Goal: Navigation & Orientation: Find specific page/section

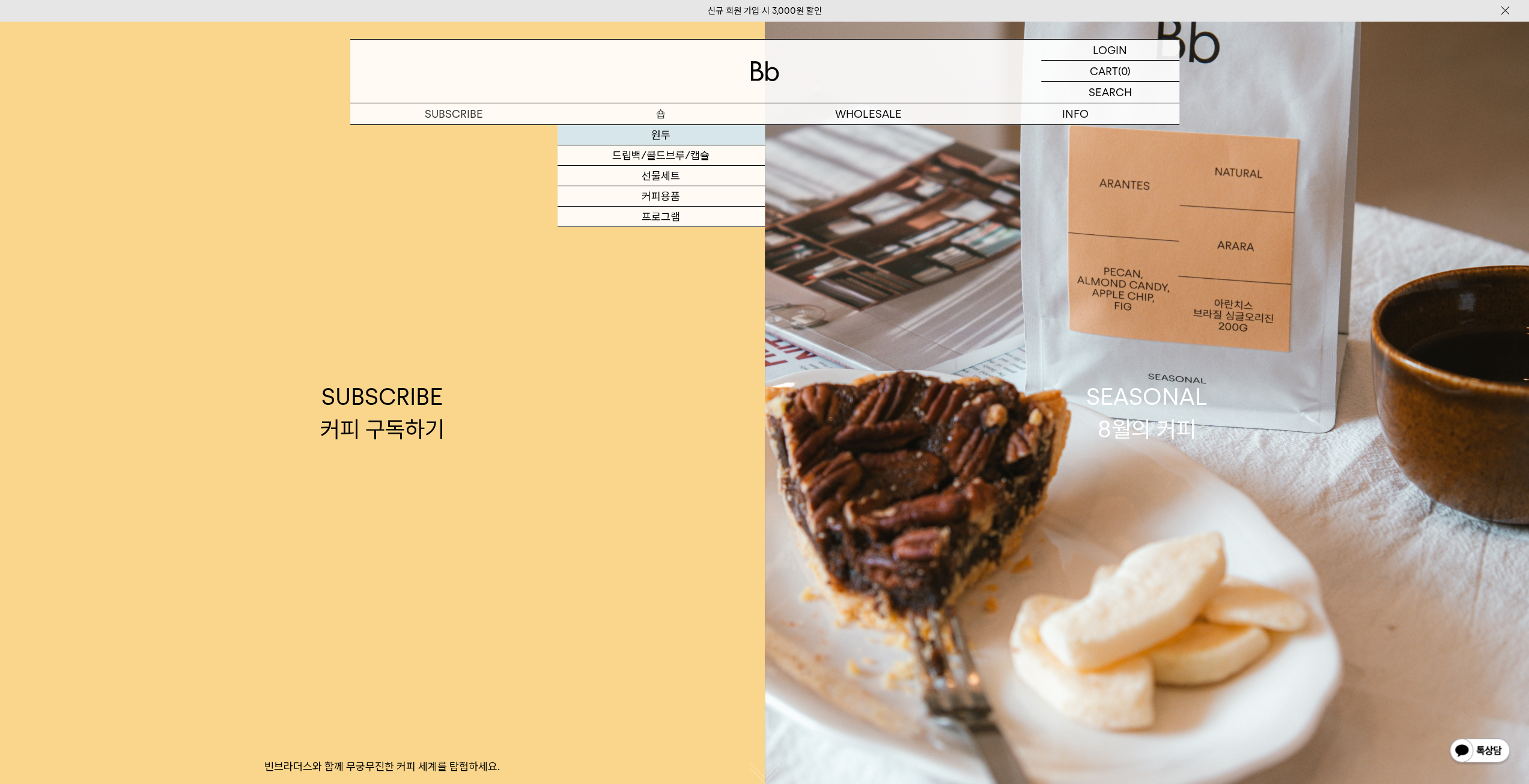
click at [650, 134] on link "원두" at bounding box center [661, 135] width 207 height 21
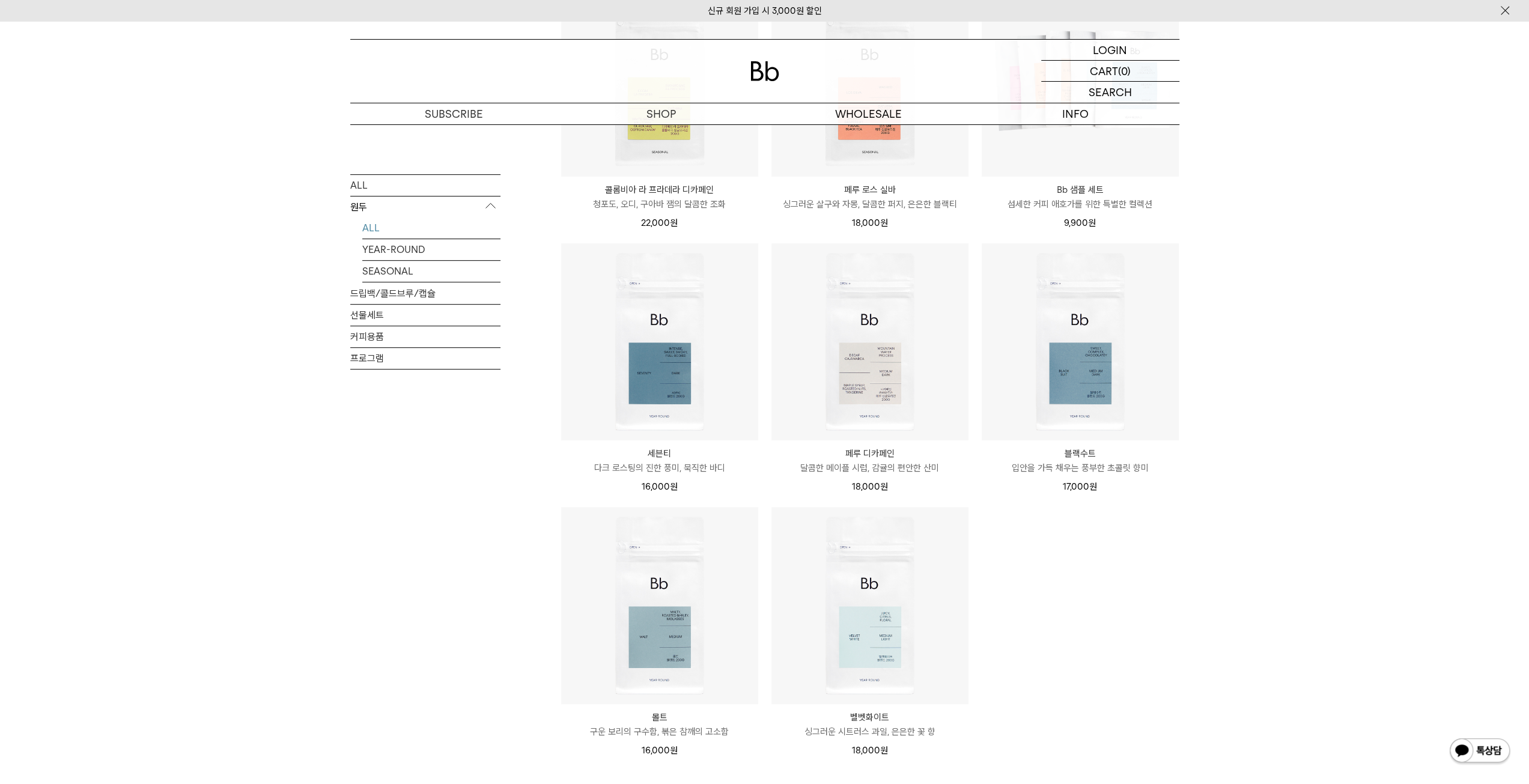
scroll to position [780, 0]
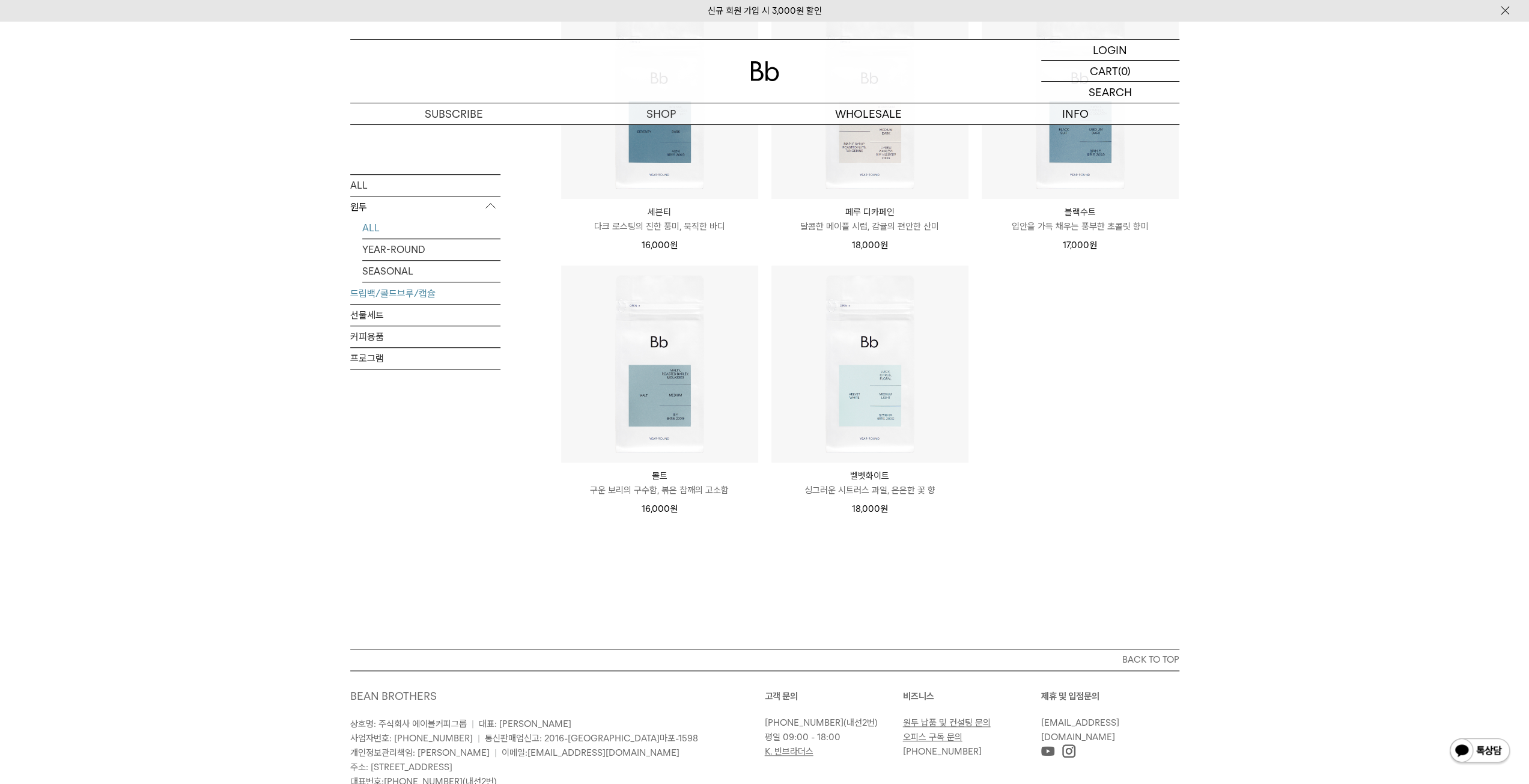
click at [415, 297] on link "드립백/콜드브루/캡슐" at bounding box center [425, 294] width 150 height 21
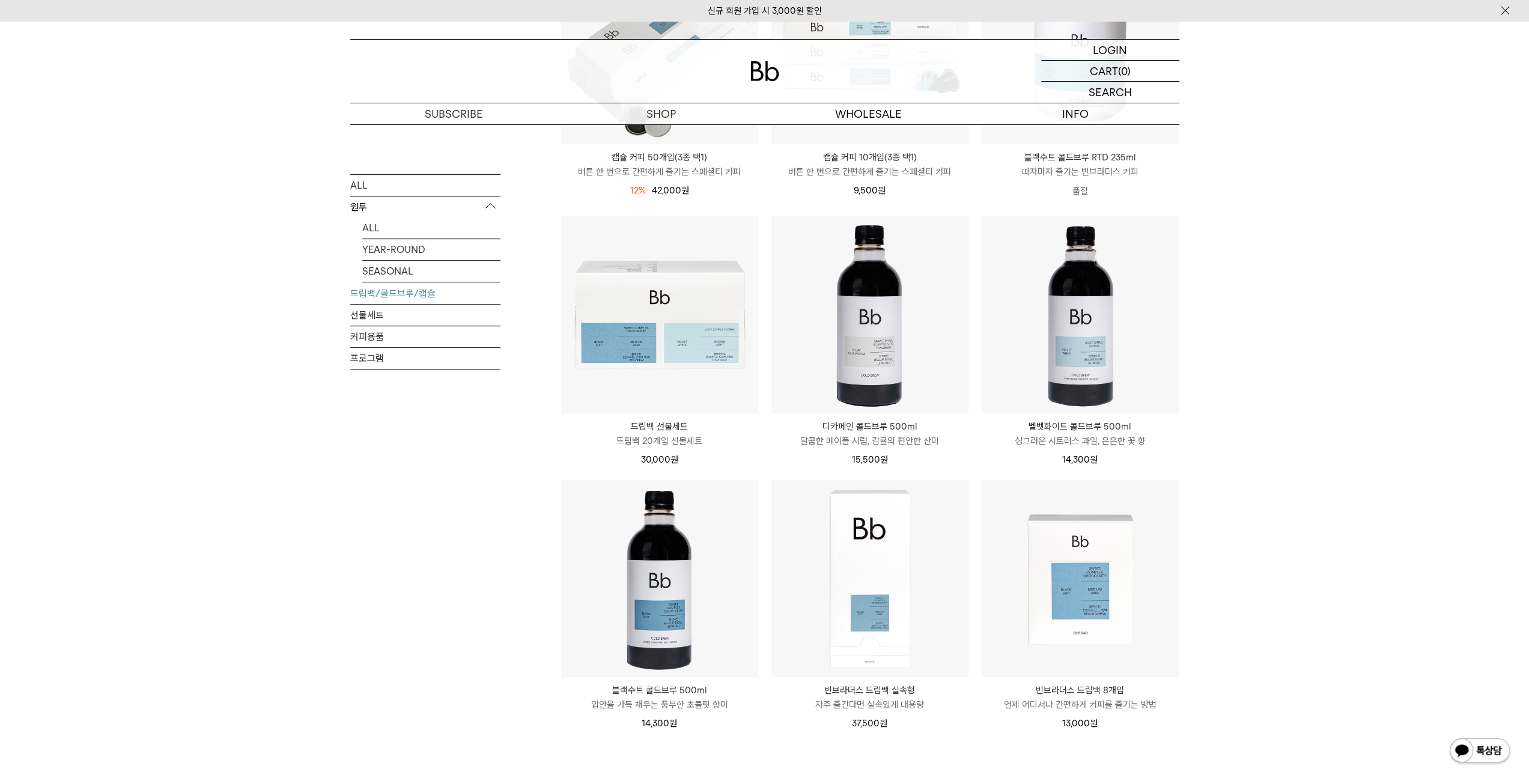
scroll to position [721, 0]
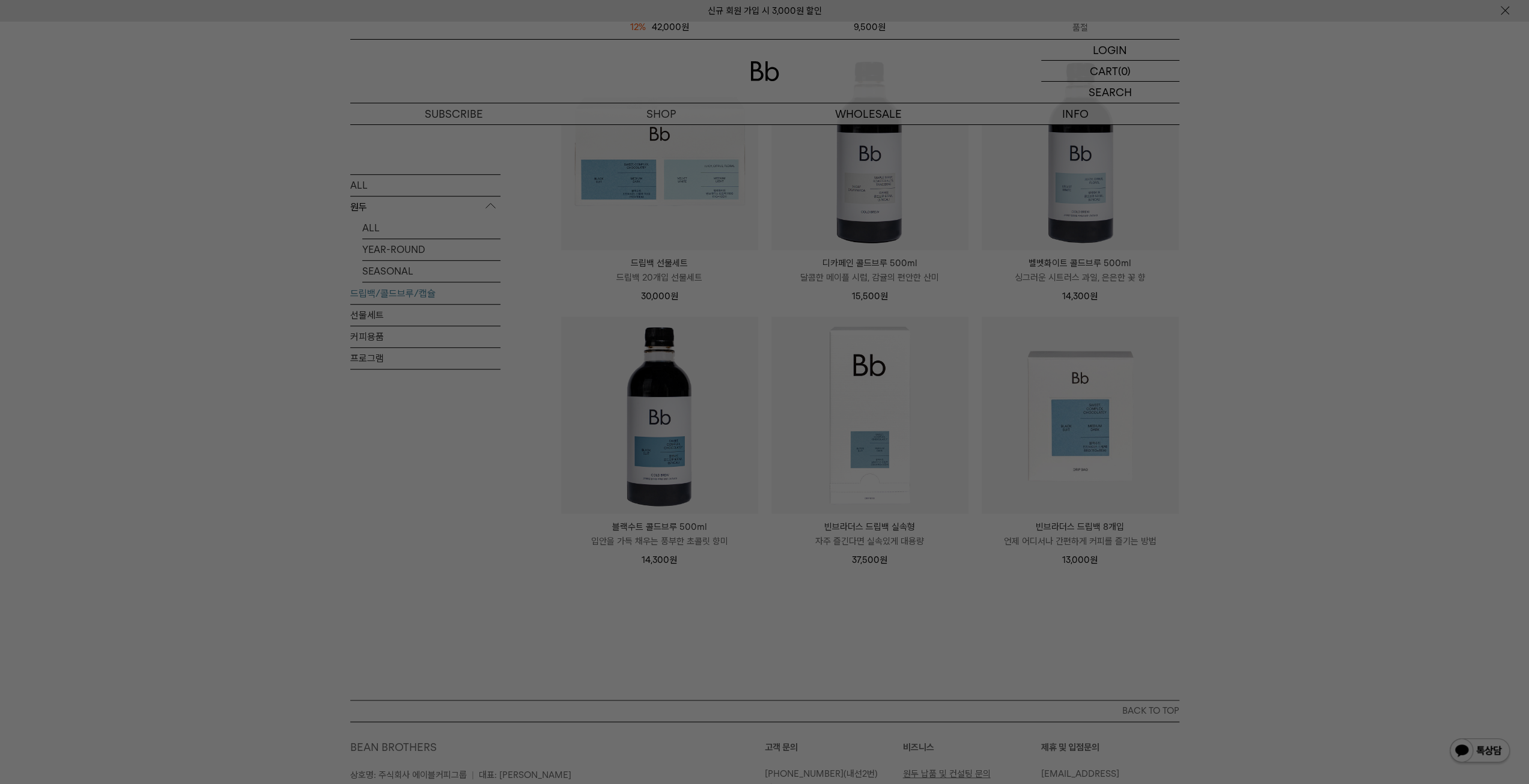
click at [374, 312] on div at bounding box center [764, 392] width 1529 height 784
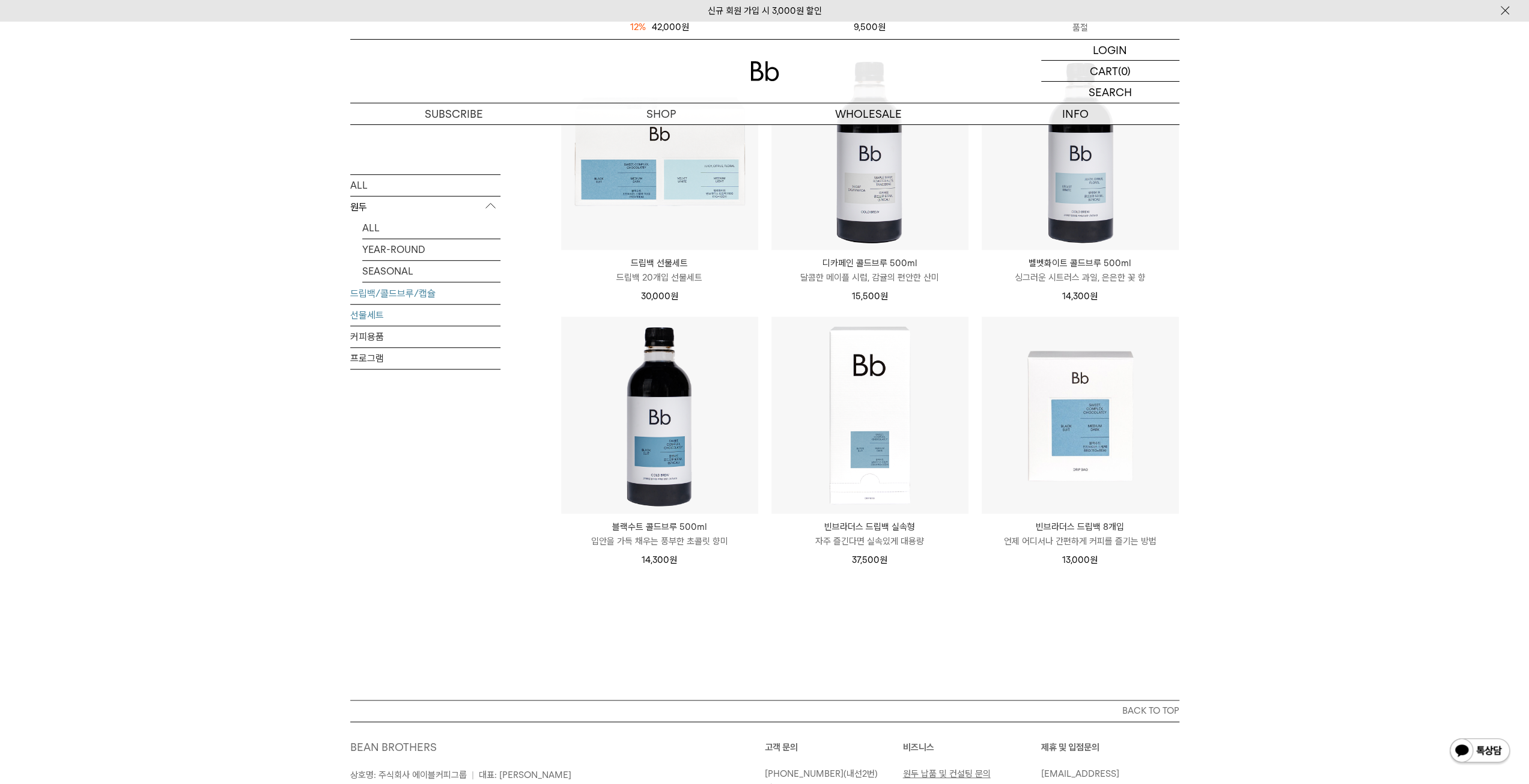
click at [376, 315] on link "선물세트" at bounding box center [425, 315] width 150 height 21
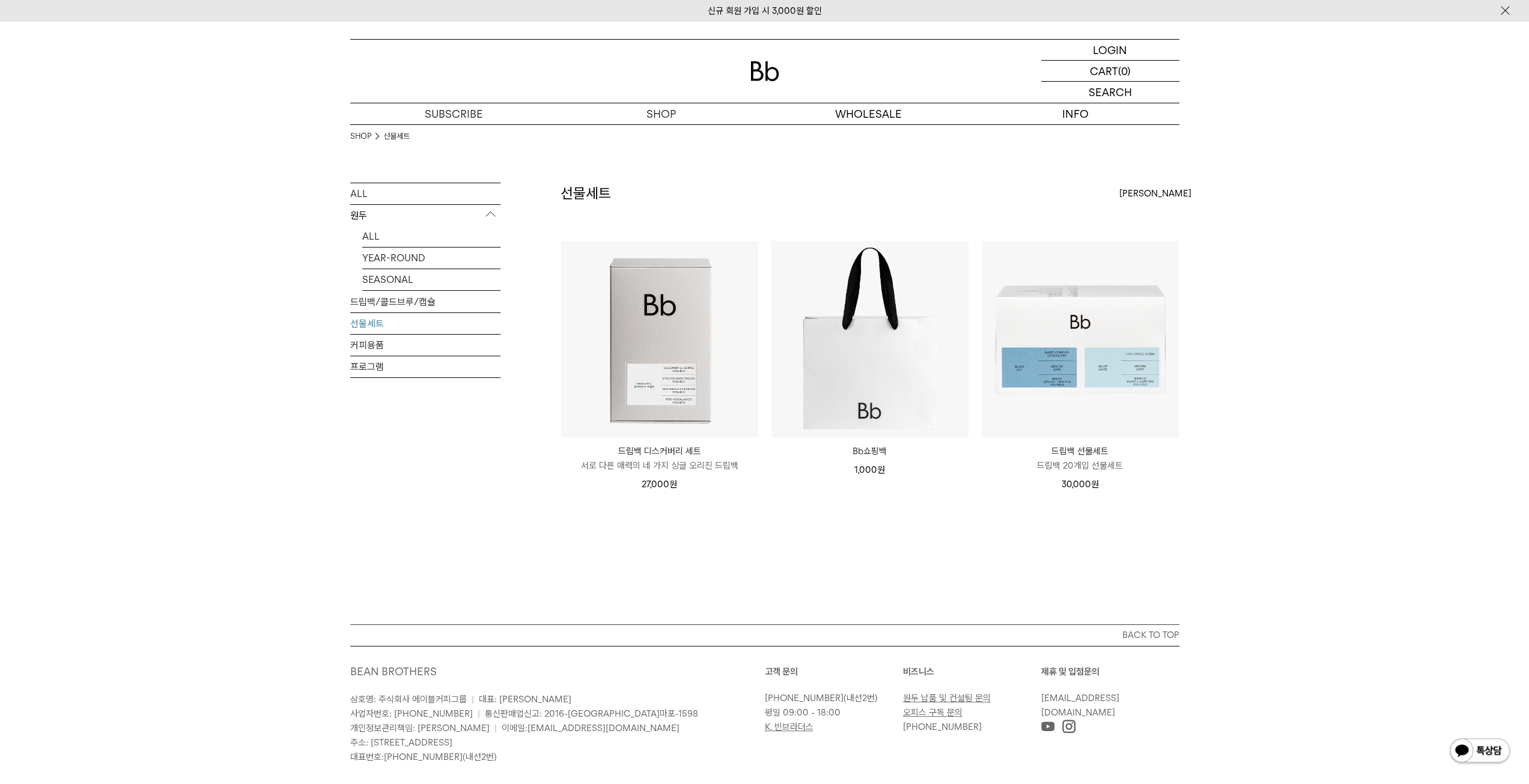
click at [366, 323] on link "선물세트" at bounding box center [425, 323] width 150 height 21
click at [380, 348] on link "커피용품" at bounding box center [425, 345] width 150 height 21
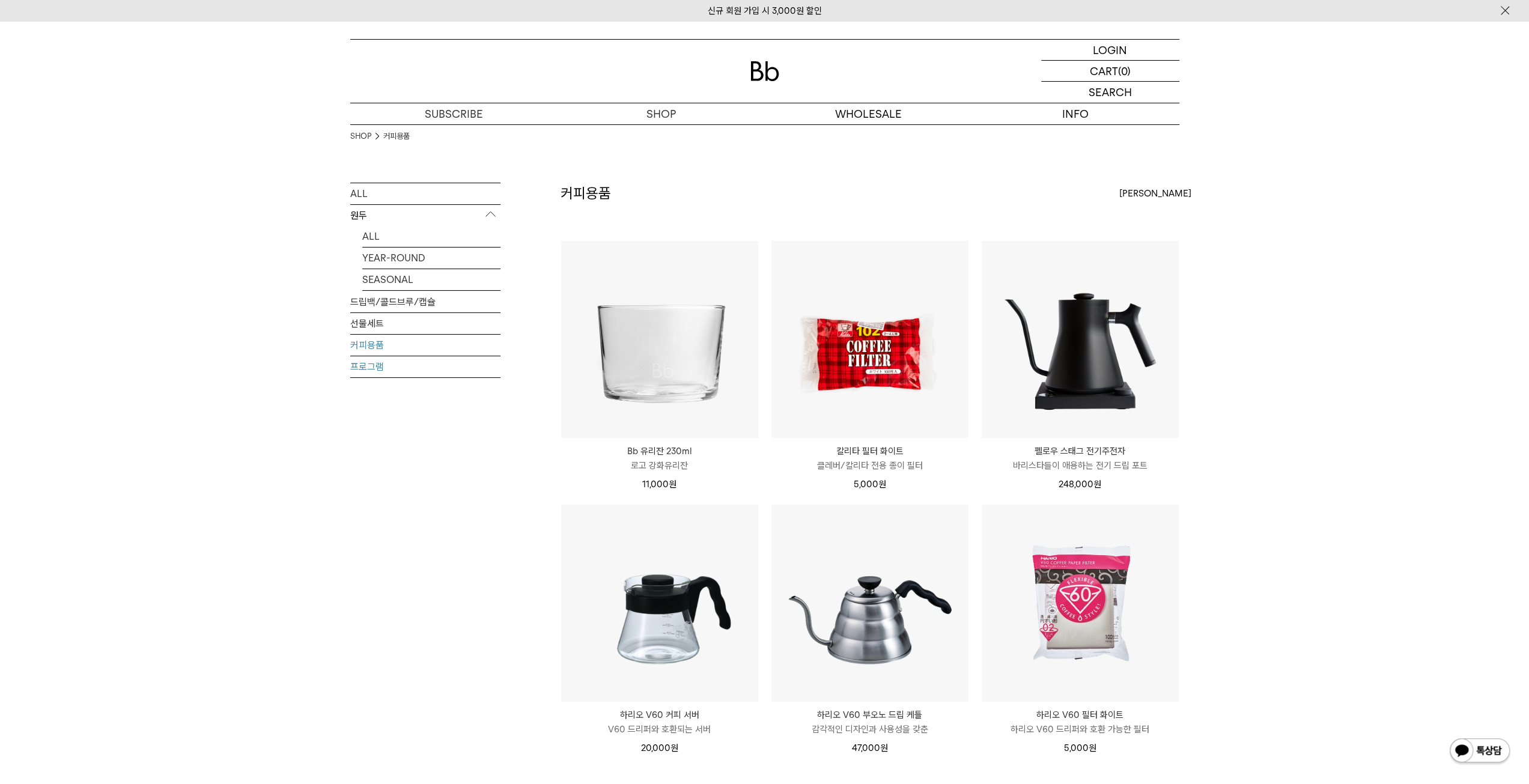
click at [389, 370] on link "프로그램" at bounding box center [425, 367] width 150 height 21
